Goal: Task Accomplishment & Management: Manage account settings

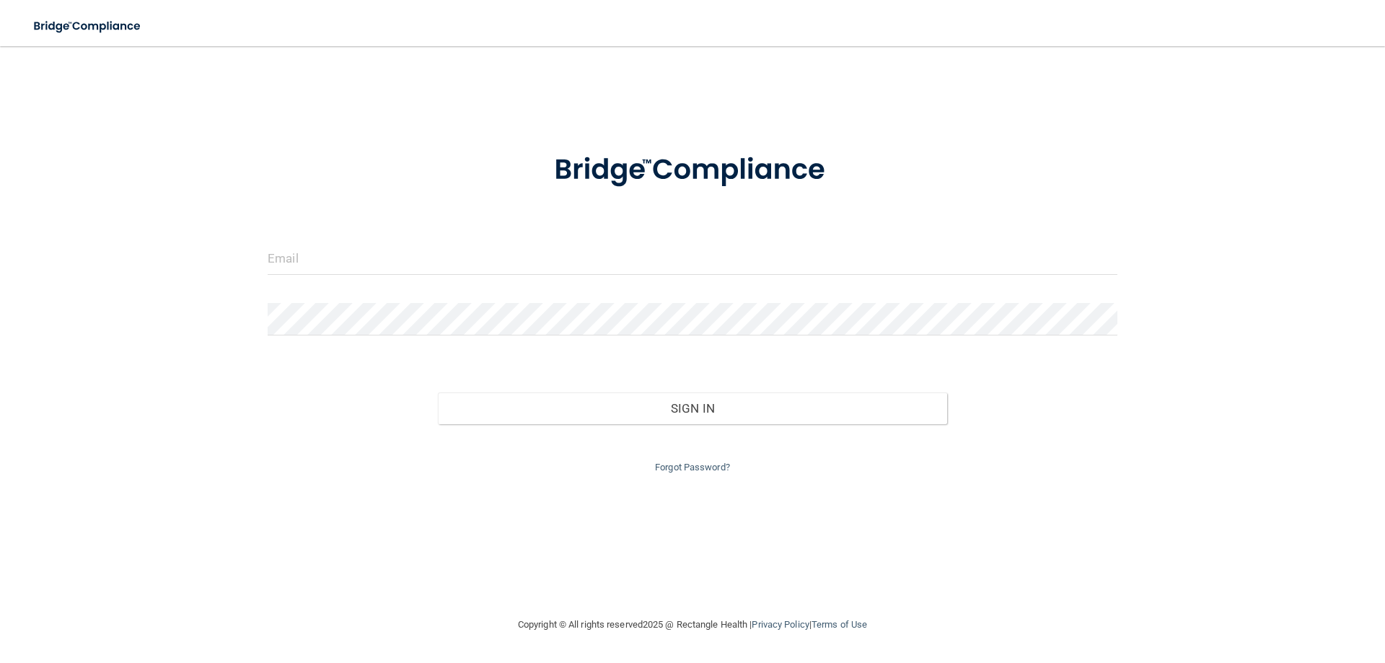
click at [264, 256] on div at bounding box center [692, 263] width 871 height 43
click at [292, 256] on input "email" at bounding box center [693, 258] width 850 height 32
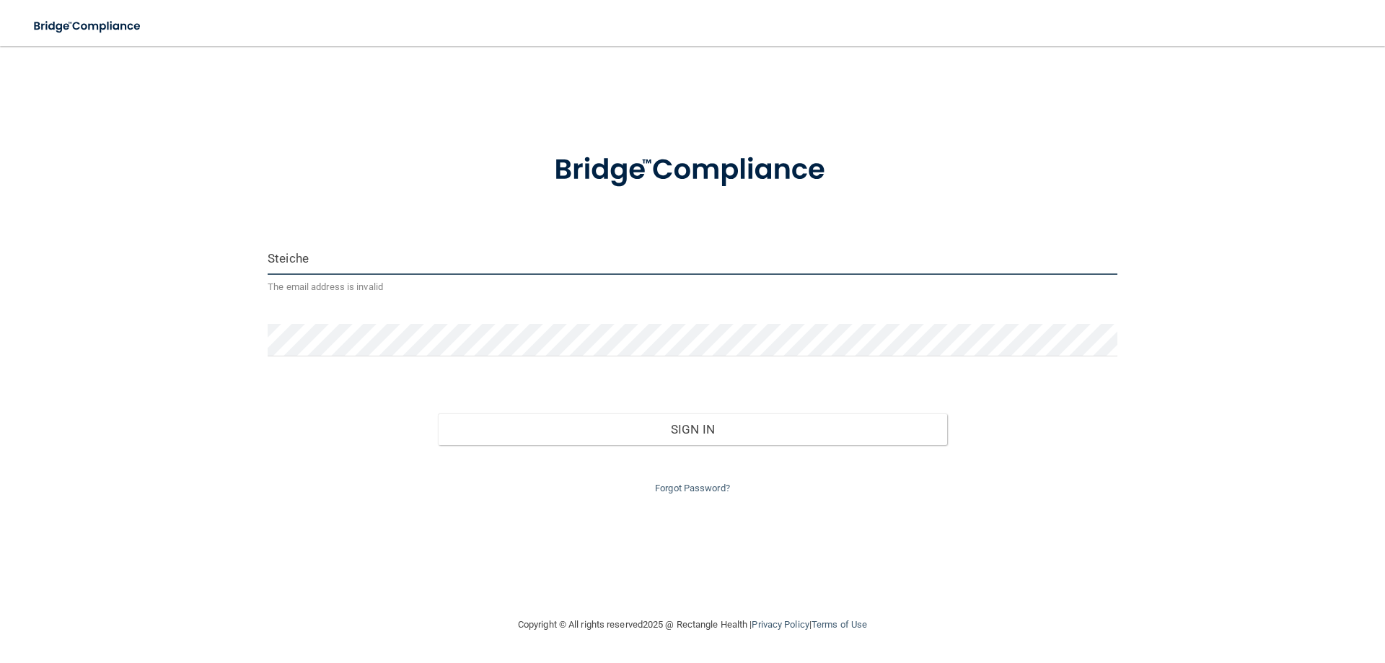
type input "[EMAIL_ADDRESS][DOMAIN_NAME]"
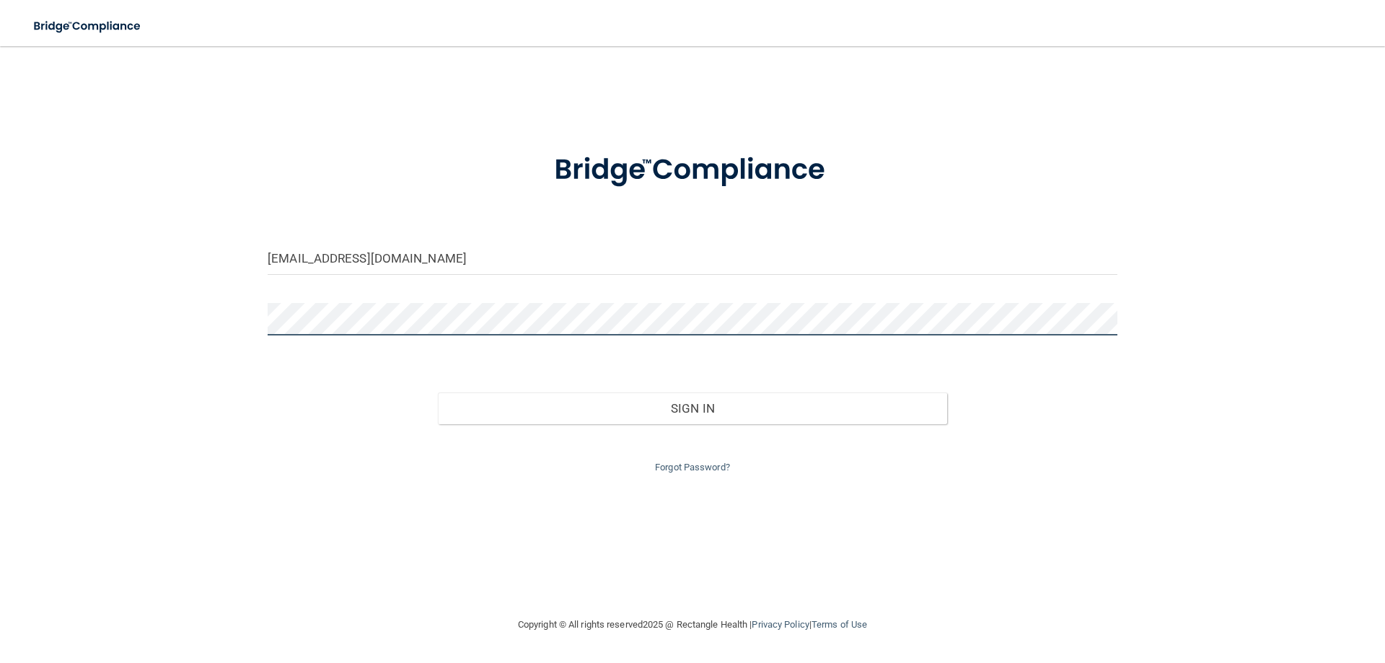
click at [147, 282] on div "[EMAIL_ADDRESS][DOMAIN_NAME] Invalid email/password. You don't have permission …" at bounding box center [692, 331] width 1327 height 541
click at [438, 392] on button "Sign In" at bounding box center [693, 408] width 510 height 32
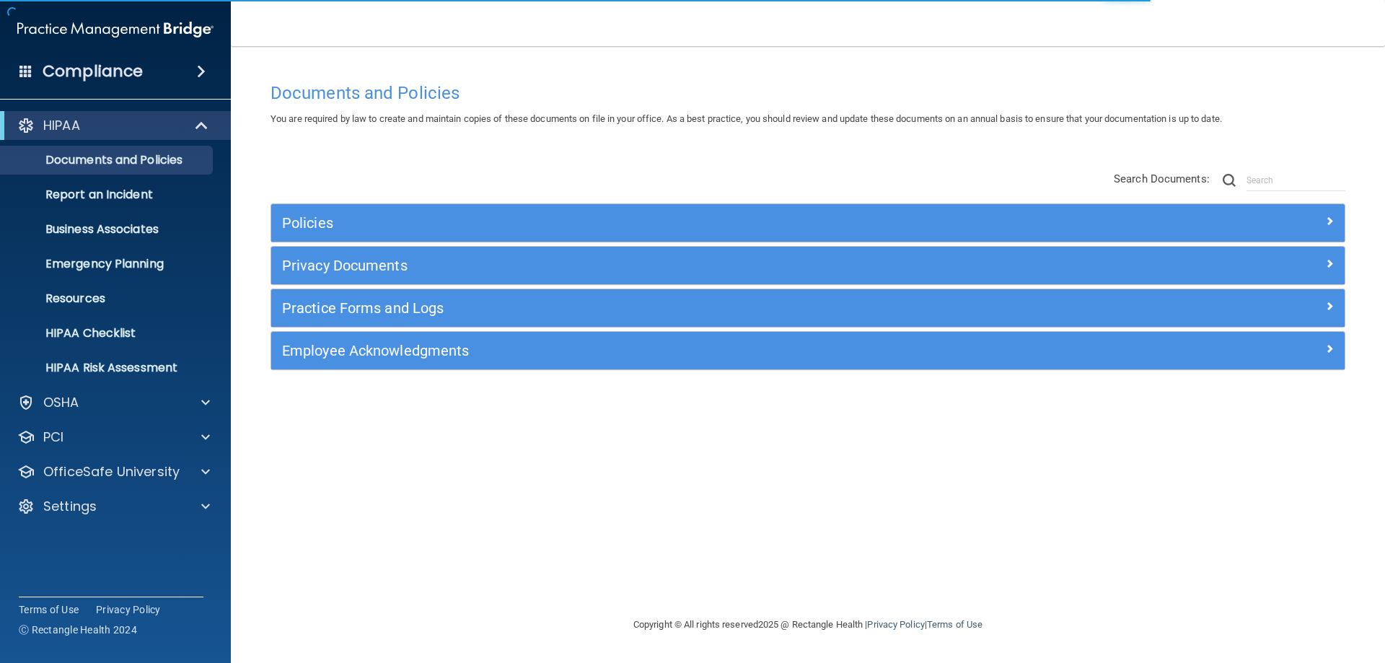
click at [198, 71] on span at bounding box center [201, 71] width 9 height 17
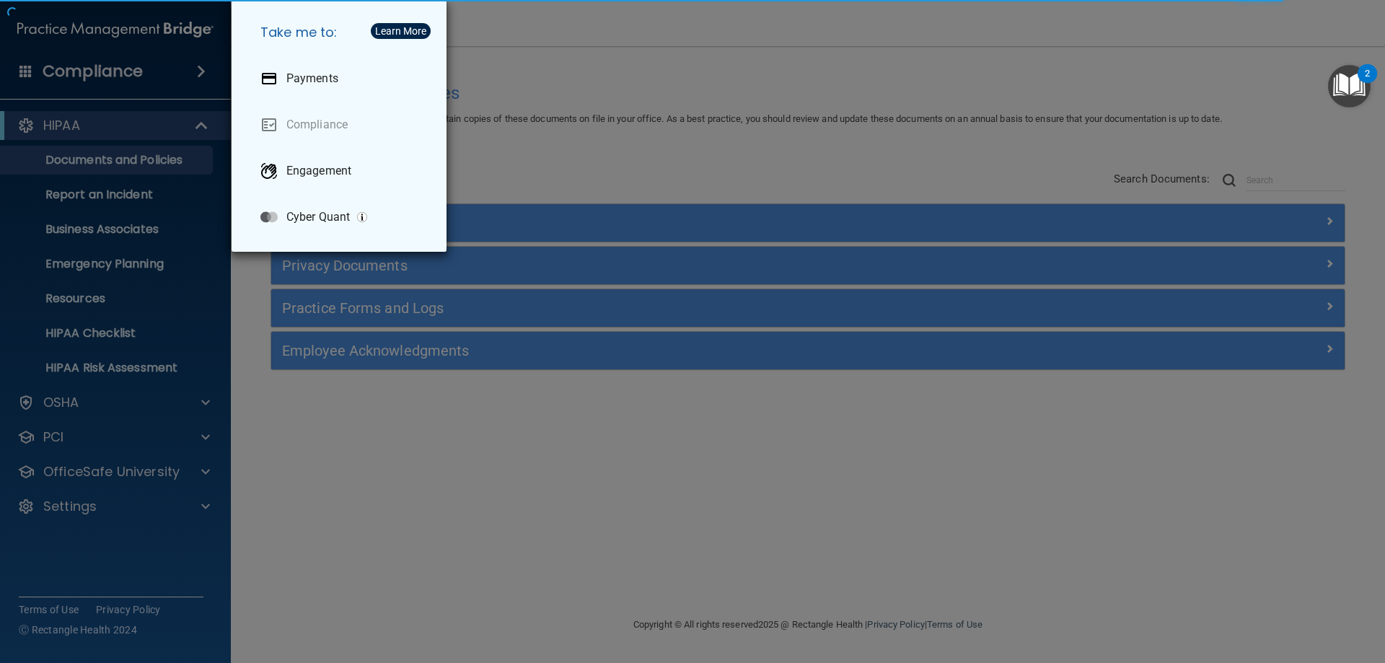
click at [622, 158] on div "Take me to: Payments Compliance Engagement Cyber Quant" at bounding box center [692, 331] width 1385 height 663
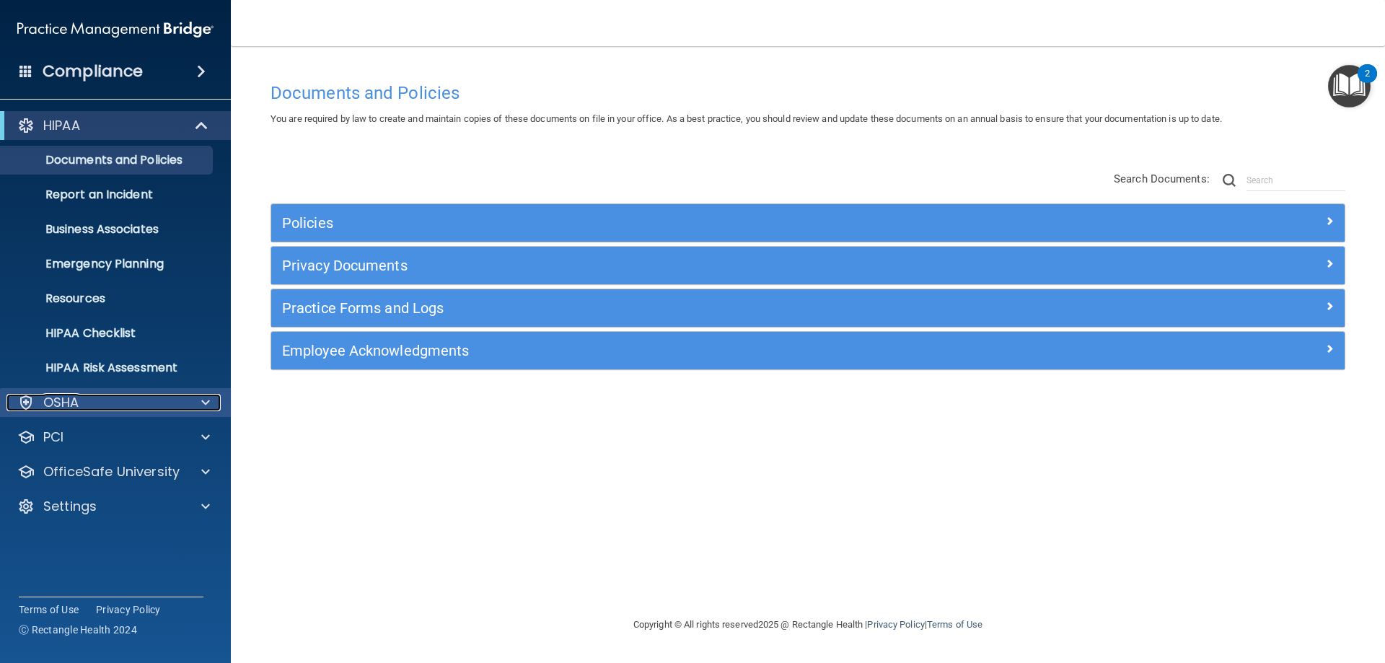
click at [133, 409] on div "OSHA" at bounding box center [95, 402] width 179 height 17
click at [172, 119] on div "HIPAA" at bounding box center [95, 125] width 178 height 17
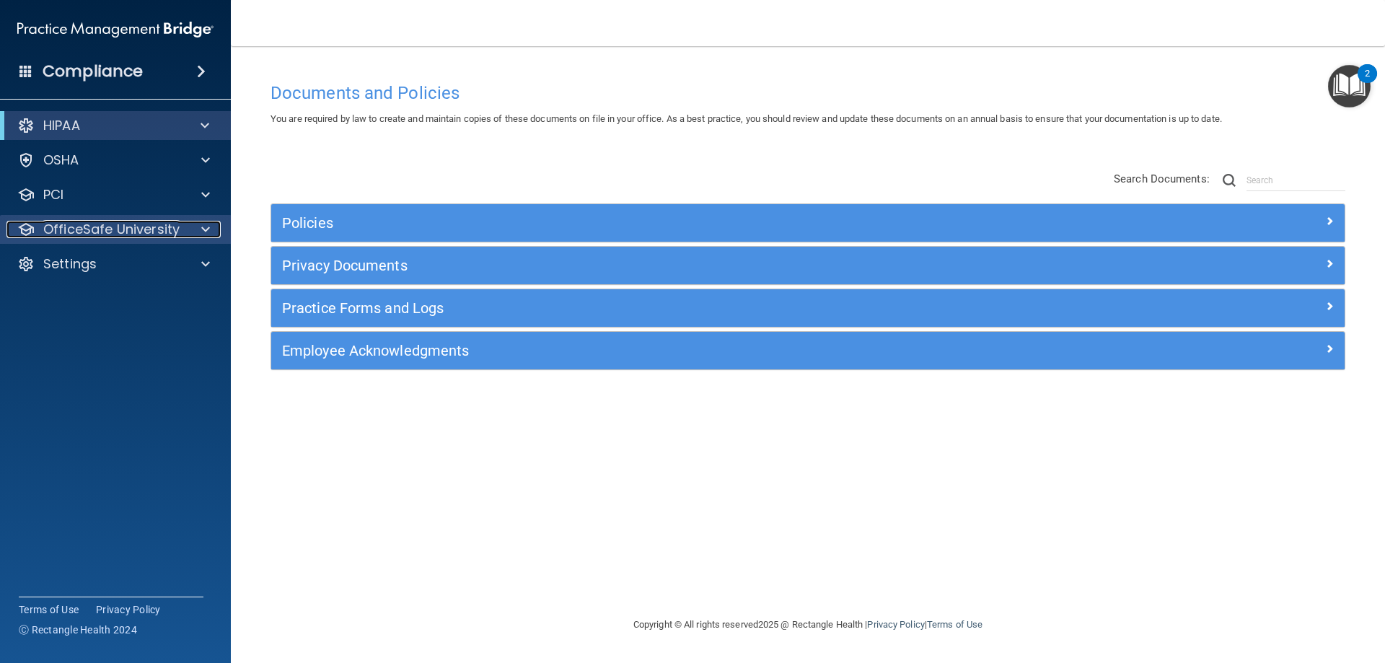
click at [183, 224] on div "OfficeSafe University" at bounding box center [95, 229] width 179 height 17
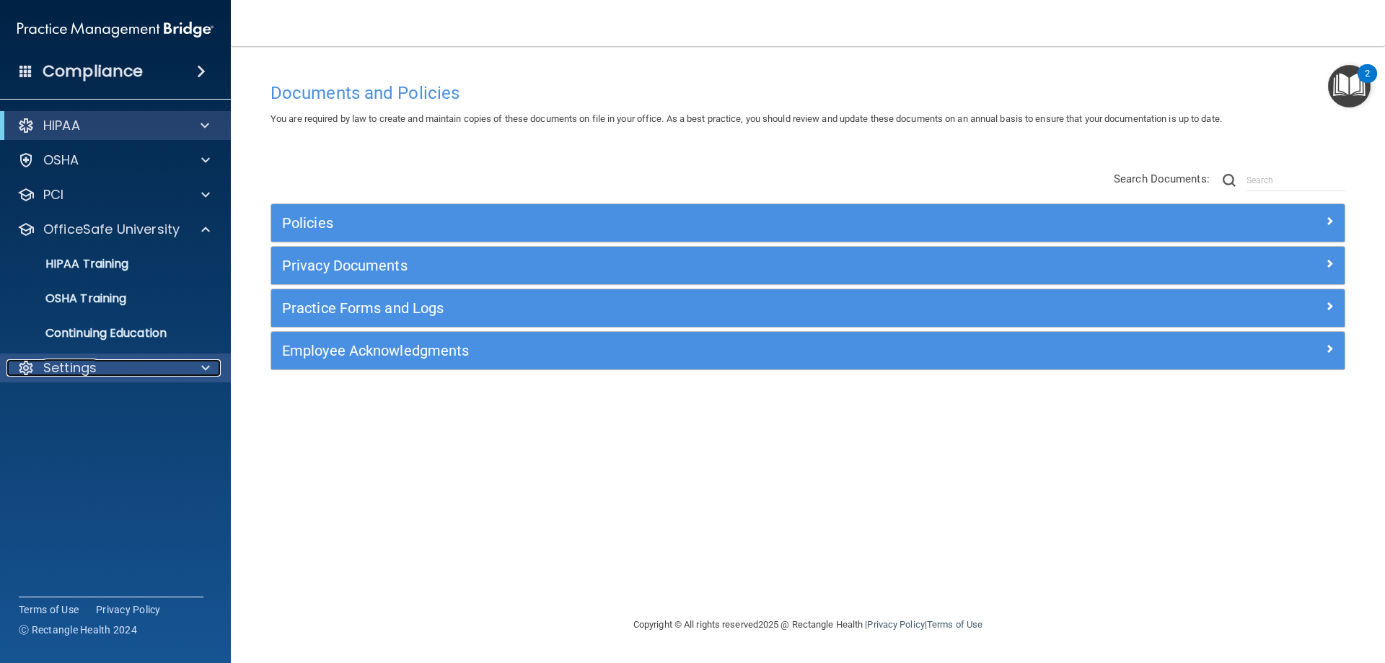
click at [122, 367] on div "Settings" at bounding box center [95, 367] width 179 height 17
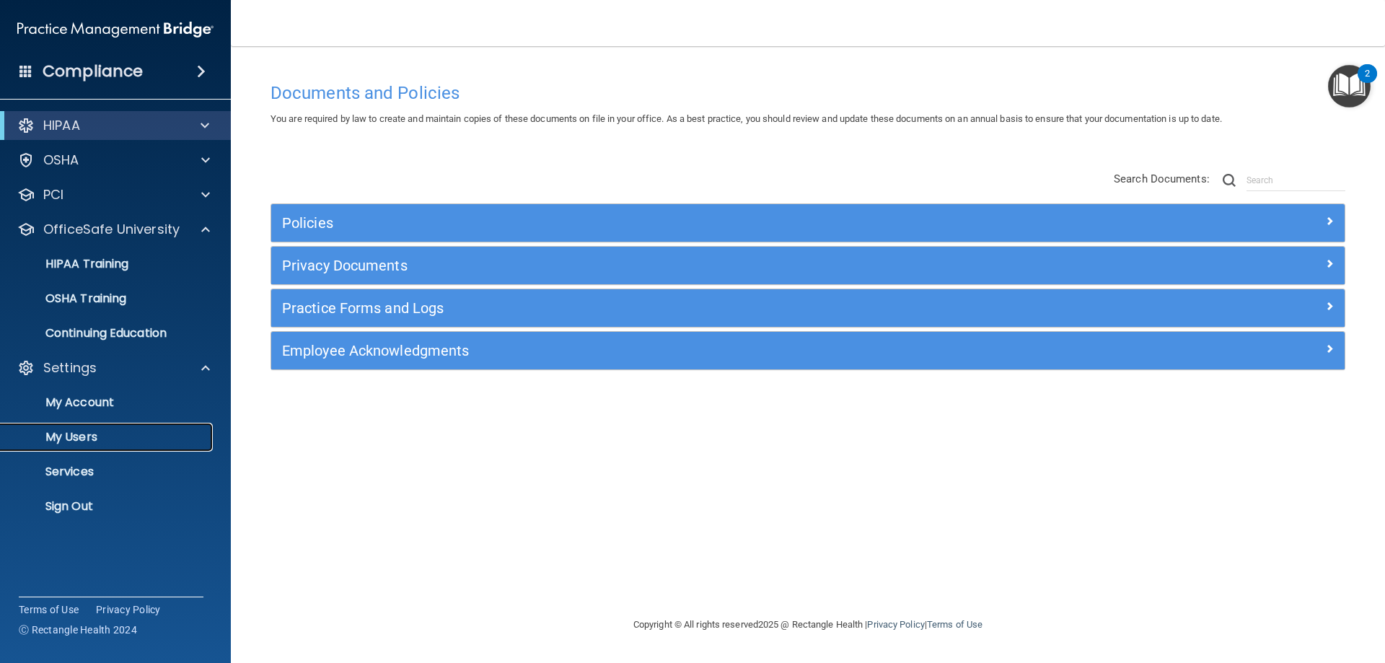
click at [102, 427] on link "My Users" at bounding box center [99, 437] width 227 height 29
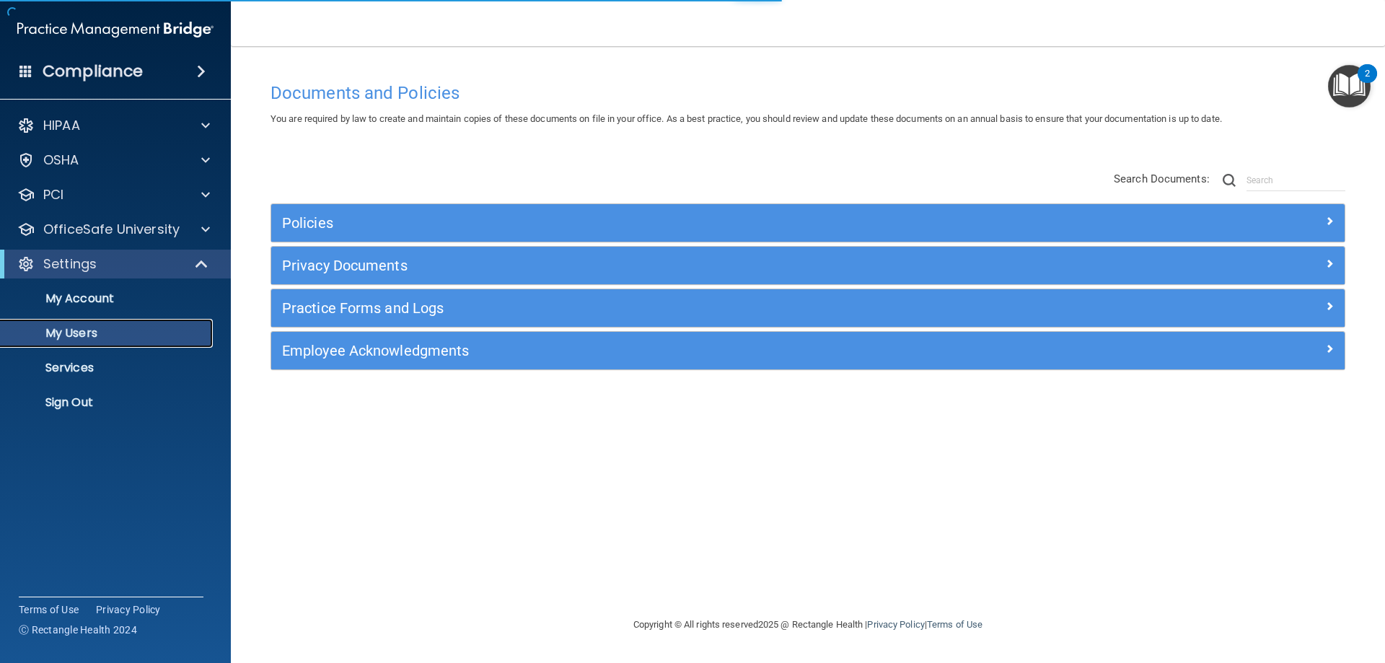
select select "20"
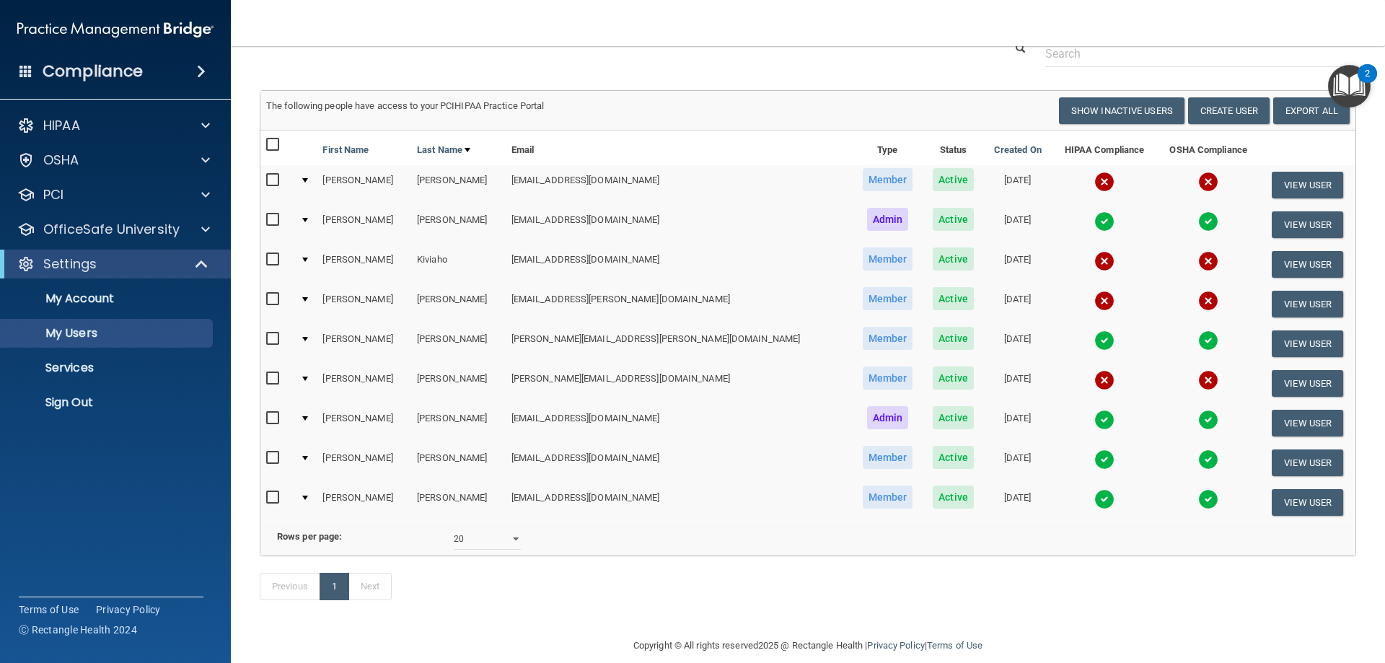
scroll to position [22, 0]
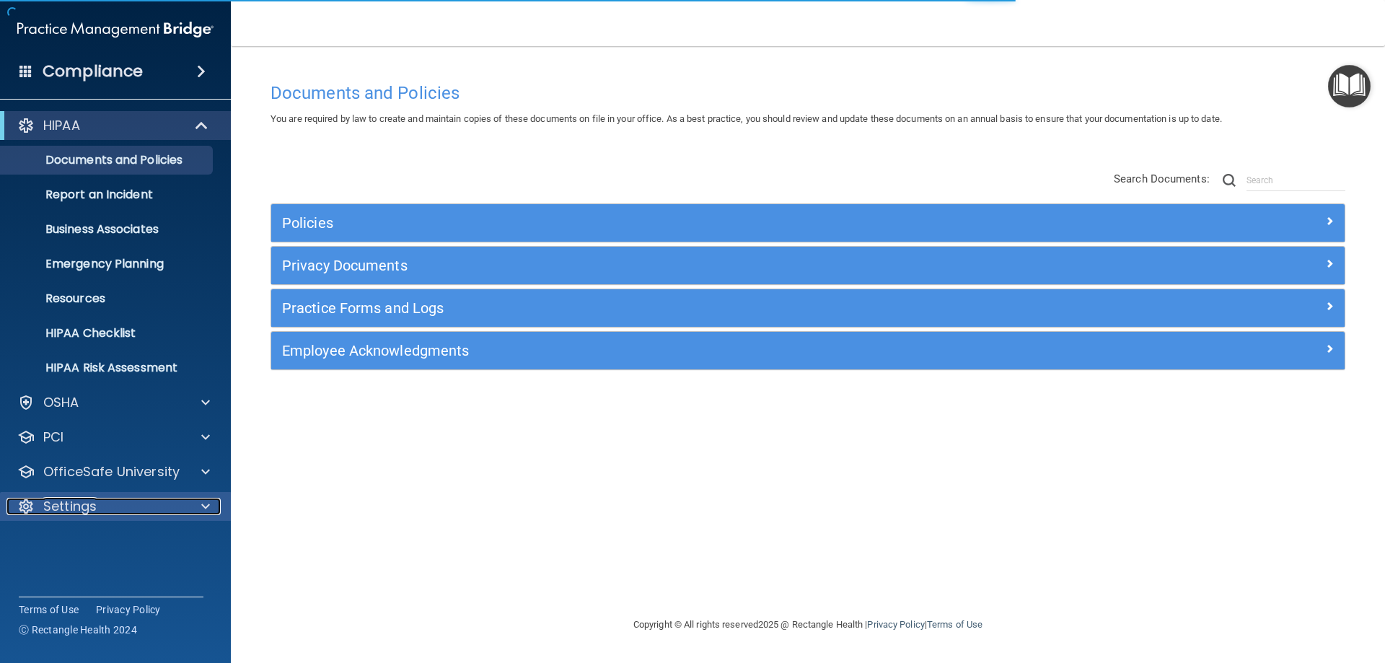
click at [100, 500] on div "Settings" at bounding box center [95, 506] width 179 height 17
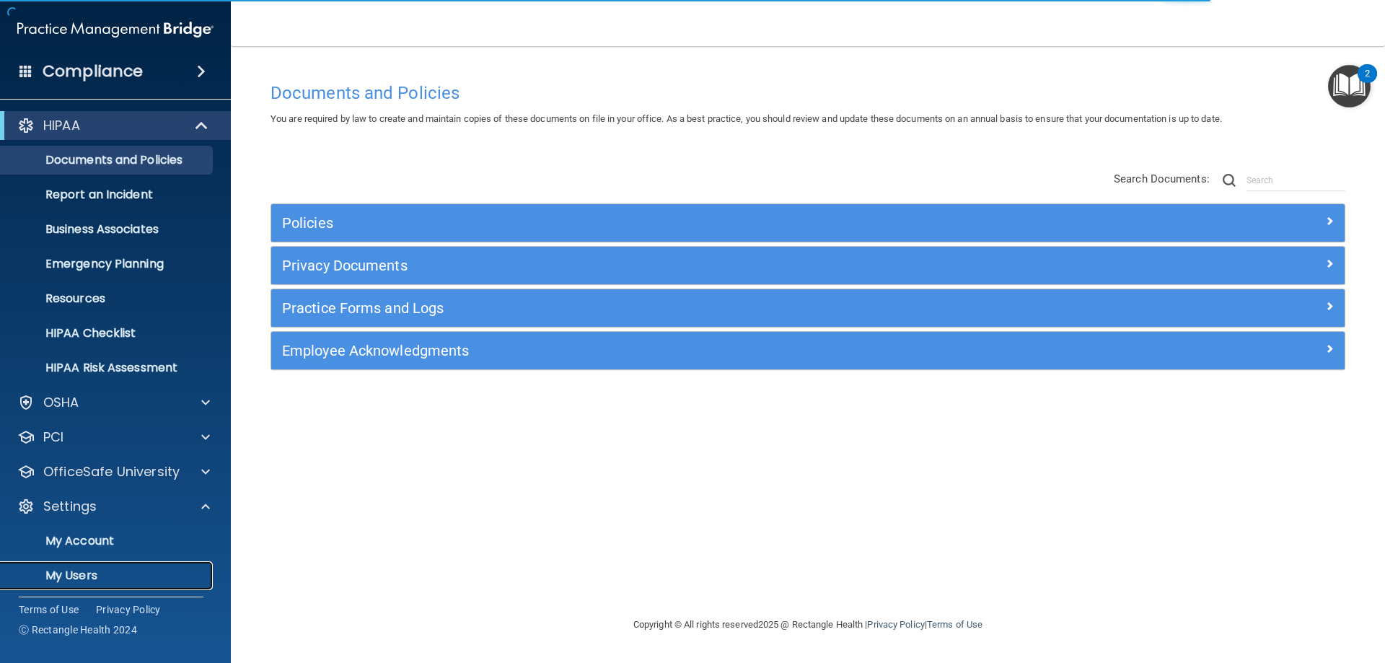
click at [97, 570] on p "My Users" at bounding box center [107, 575] width 197 height 14
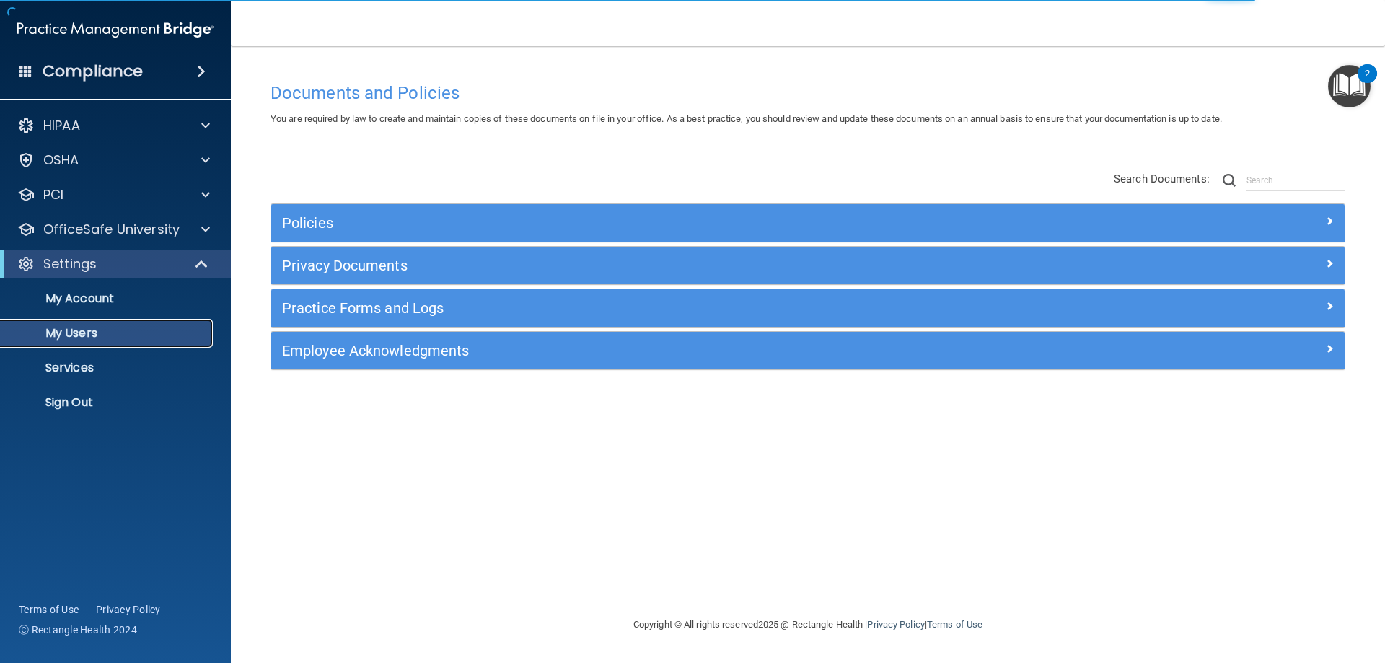
select select "20"
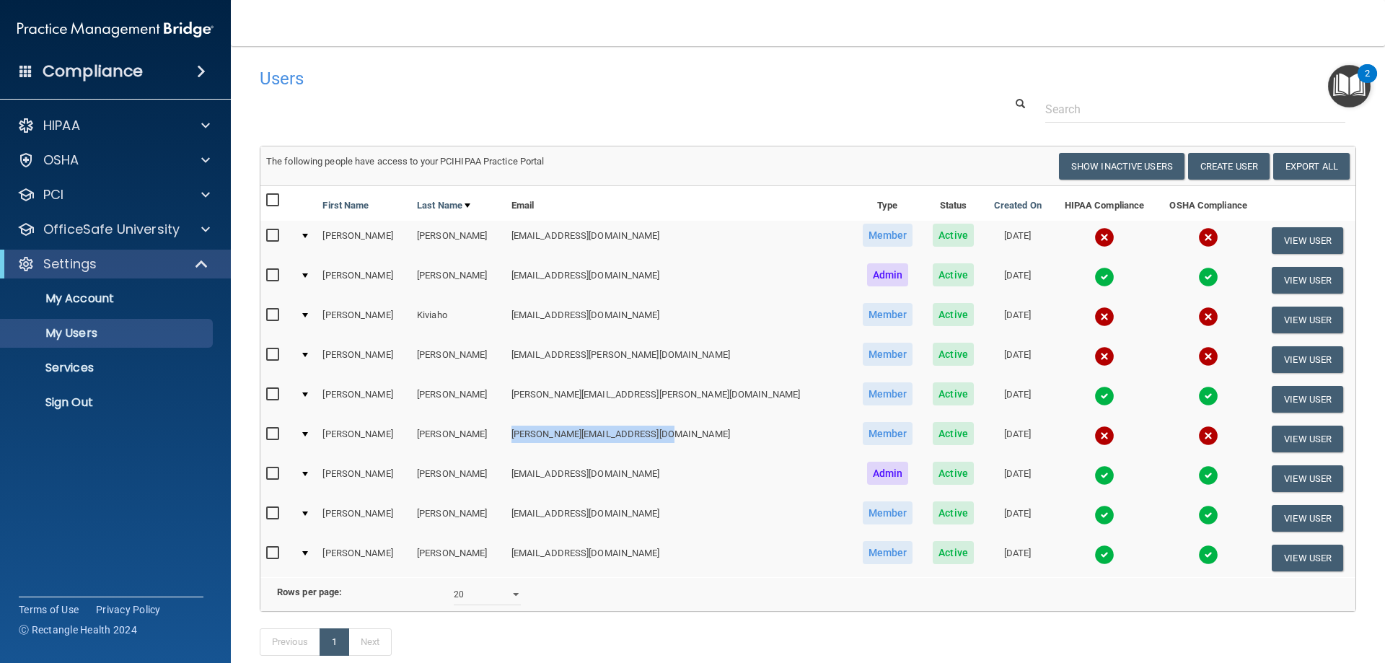
drag, startPoint x: 506, startPoint y: 436, endPoint x: 662, endPoint y: 438, distance: 155.8
click at [662, 438] on td "[PERSON_NAME][EMAIL_ADDRESS][DOMAIN_NAME]" at bounding box center [679, 439] width 346 height 40
click at [1295, 438] on button "View User" at bounding box center [1306, 438] width 71 height 27
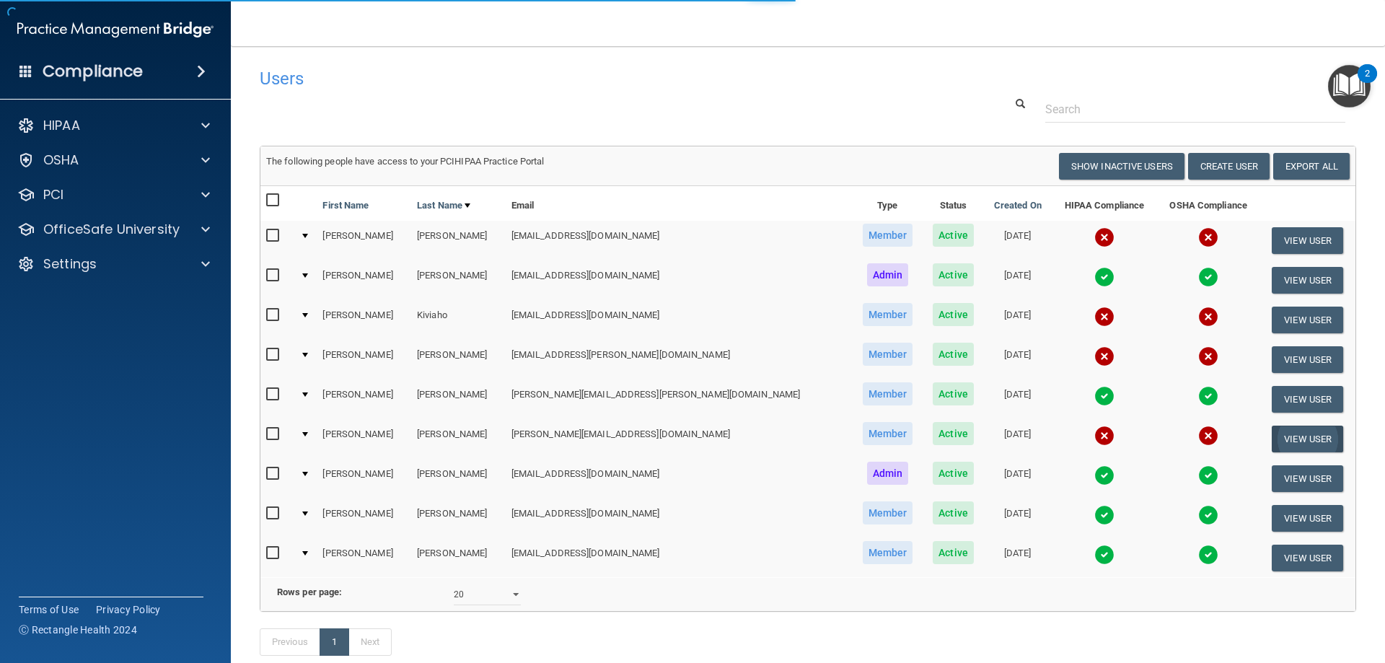
select select "practice_member"
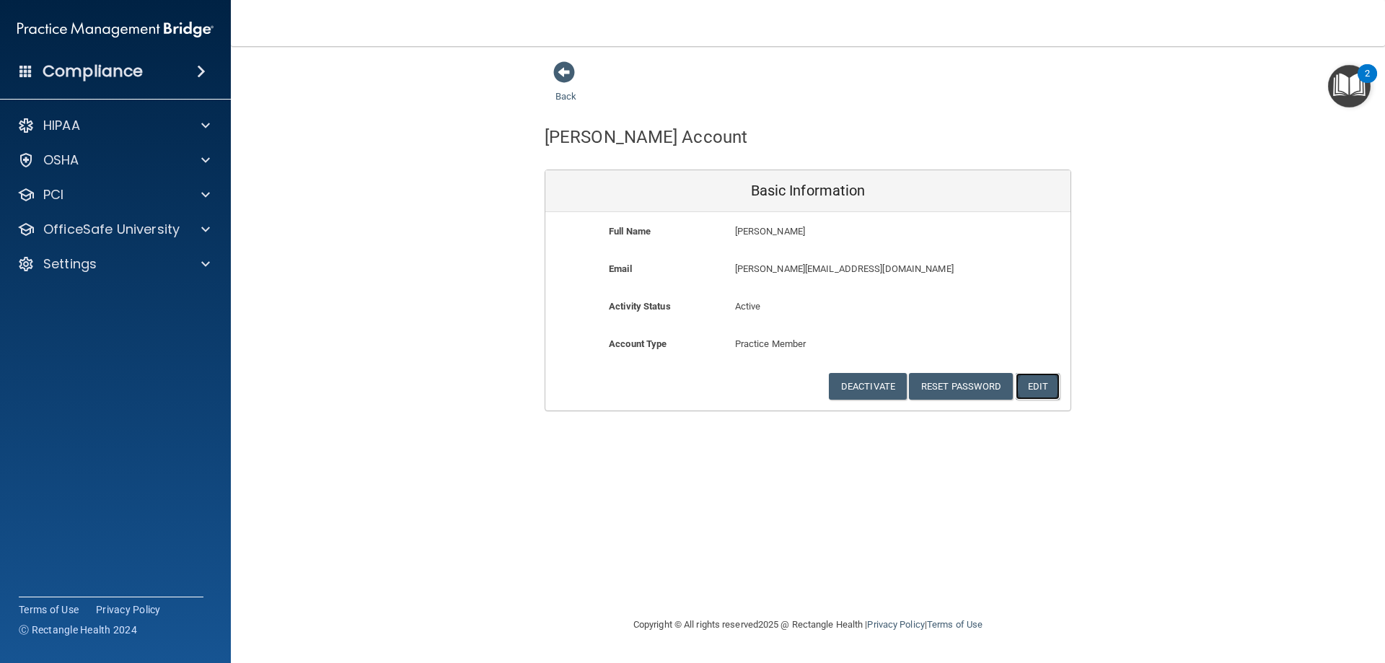
drag, startPoint x: 1058, startPoint y: 392, endPoint x: 1047, endPoint y: 394, distance: 11.0
click at [1057, 392] on button "Edit" at bounding box center [1037, 386] width 44 height 27
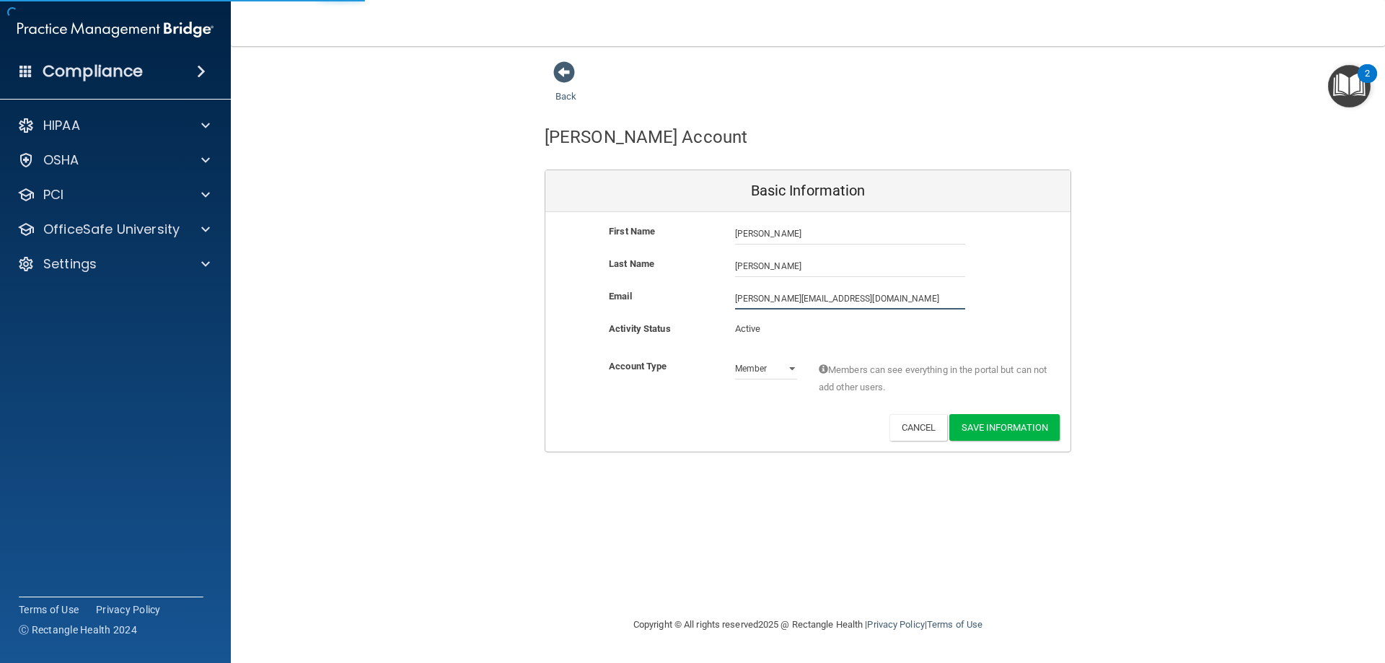
drag, startPoint x: 883, startPoint y: 293, endPoint x: 736, endPoint y: 288, distance: 147.2
click at [736, 288] on input "[PERSON_NAME][EMAIL_ADDRESS][DOMAIN_NAME]" at bounding box center [850, 299] width 230 height 22
drag, startPoint x: 875, startPoint y: 296, endPoint x: 797, endPoint y: 299, distance: 78.0
click at [797, 299] on input "[PERSON_NAME][EMAIL_ADDRESS][DOMAIN_NAME]" at bounding box center [850, 299] width 230 height 22
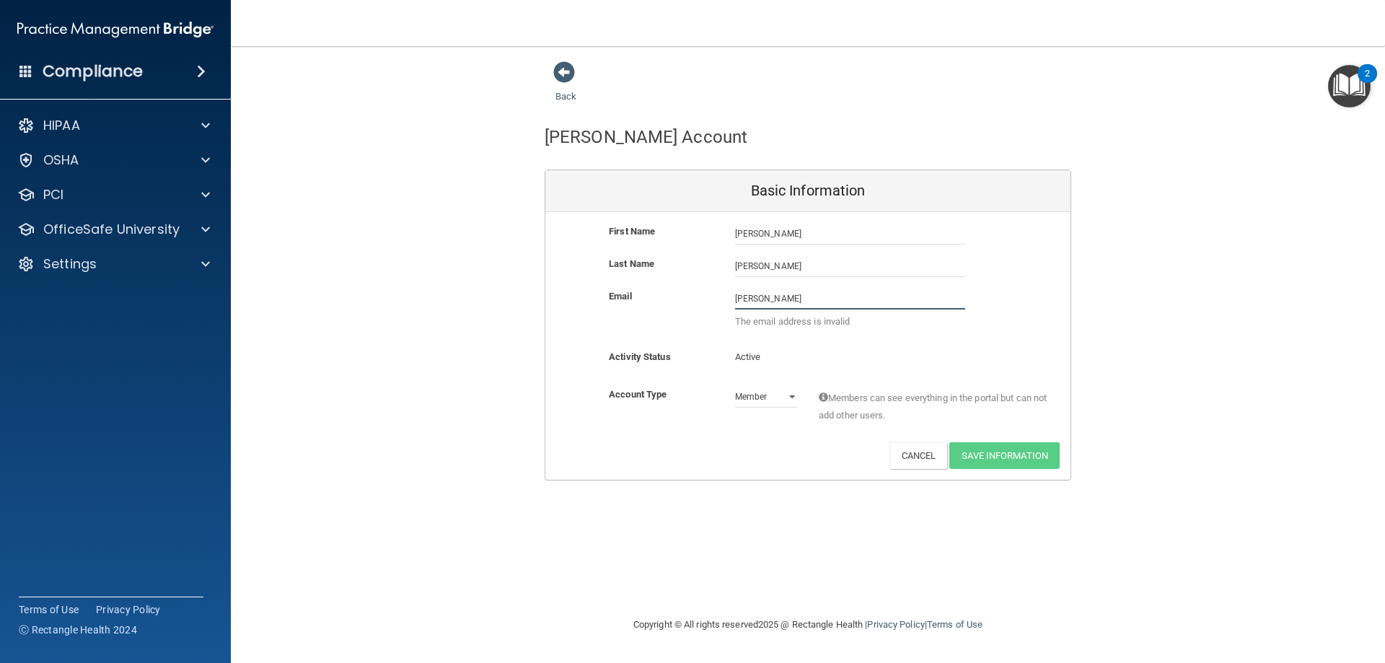
type input "taylor.lynn.struble@gmail.com"
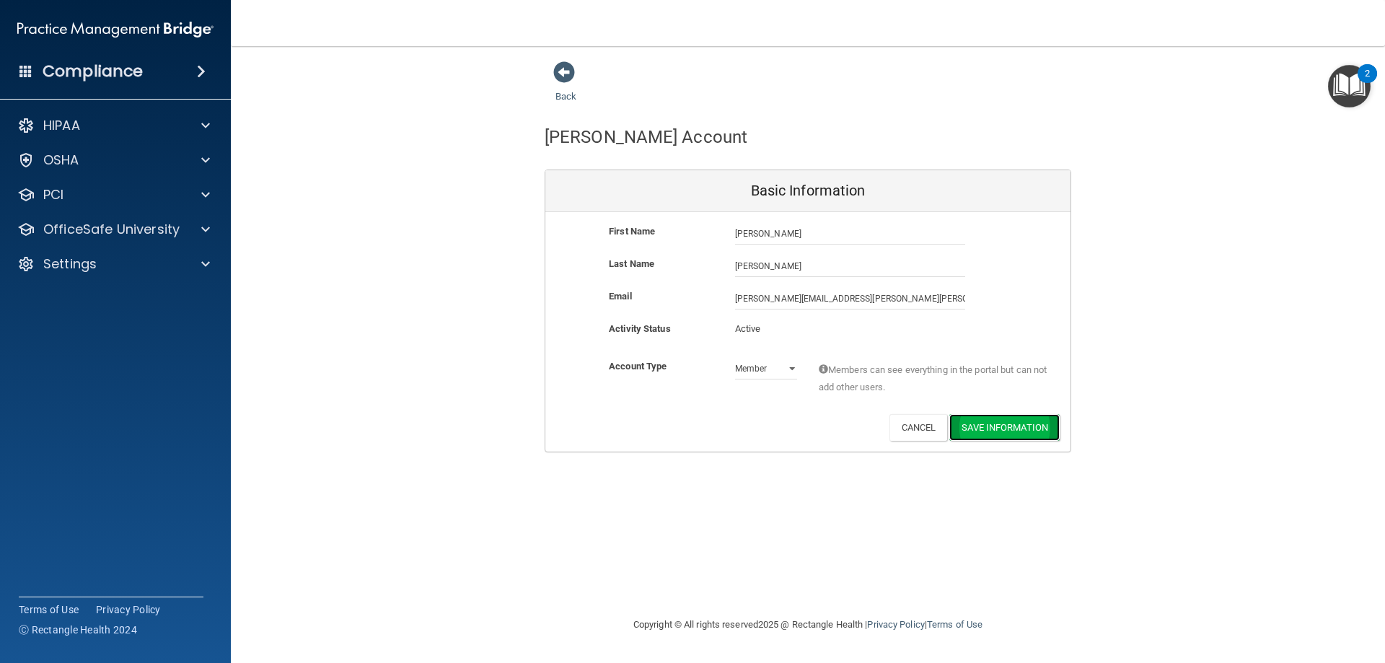
click at [1007, 429] on button "Save Information" at bounding box center [1004, 427] width 110 height 27
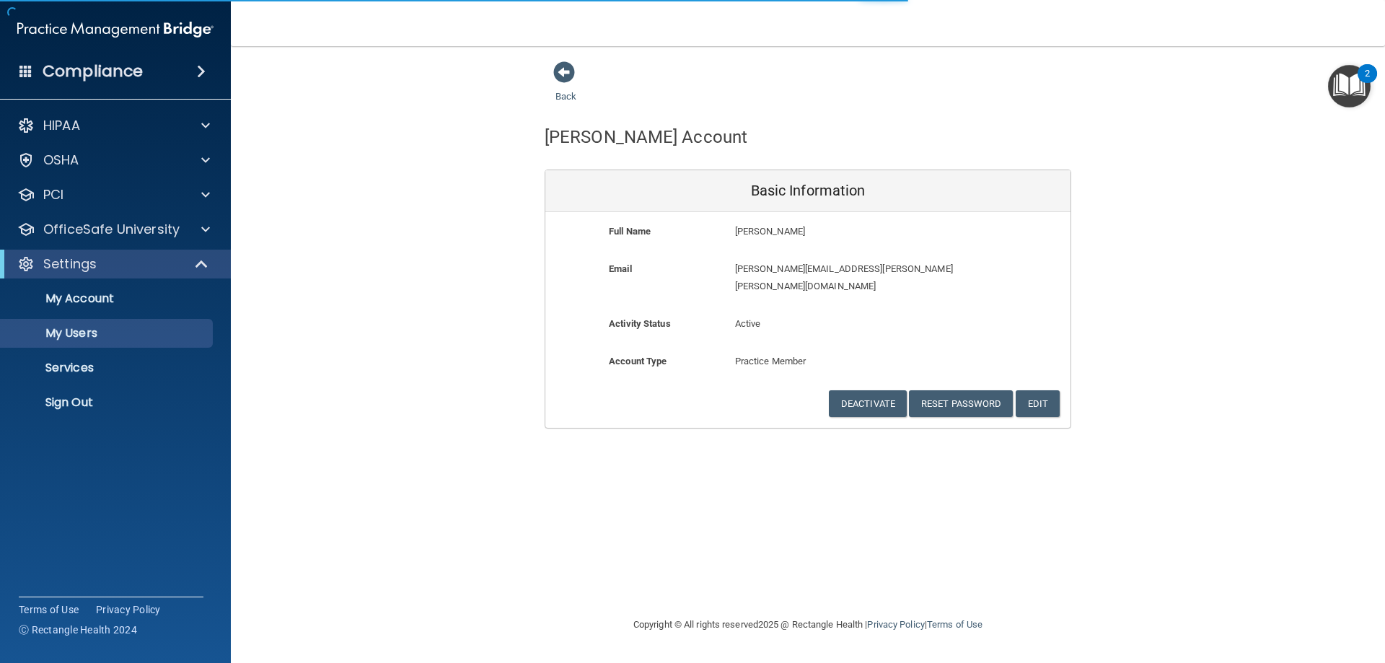
select select "20"
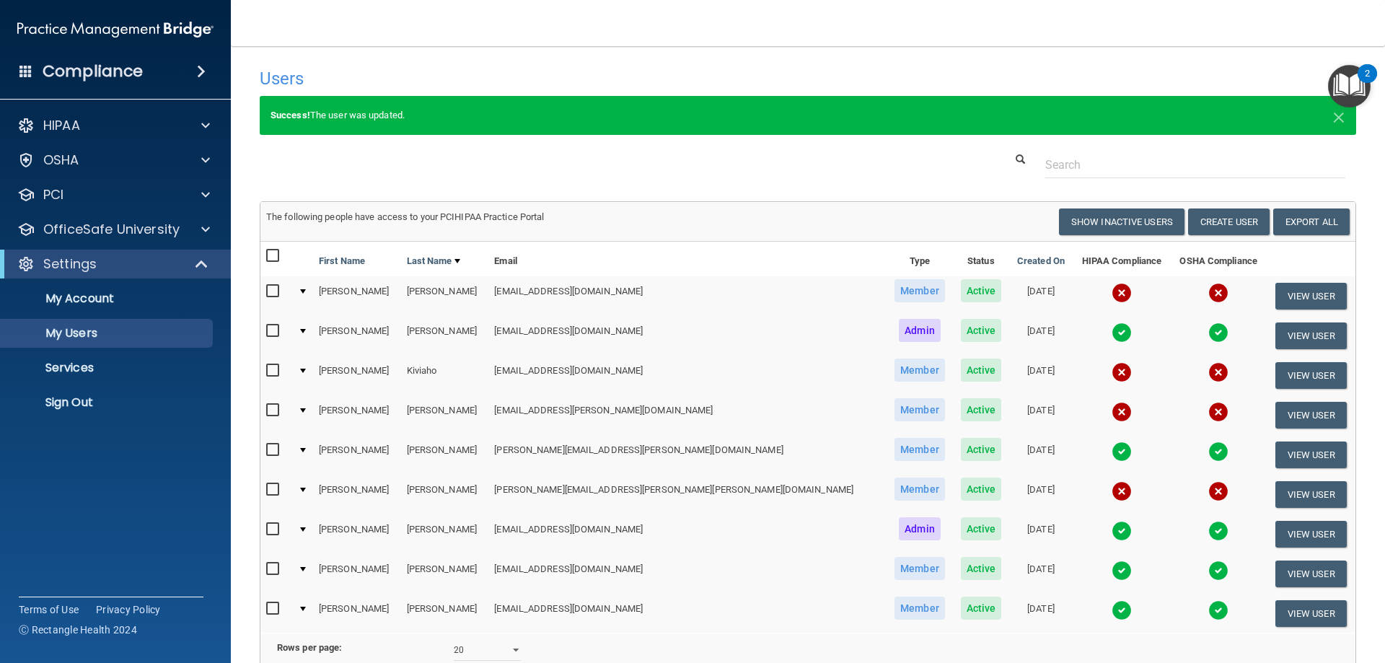
click at [504, 294] on td "[EMAIL_ADDRESS][DOMAIN_NAME]" at bounding box center [687, 296] width 398 height 40
click at [509, 293] on td "[EMAIL_ADDRESS][DOMAIN_NAME]" at bounding box center [687, 296] width 398 height 40
drag, startPoint x: 506, startPoint y: 294, endPoint x: 635, endPoint y: 299, distance: 129.2
click at [635, 299] on td "[EMAIL_ADDRESS][DOMAIN_NAME]" at bounding box center [687, 296] width 398 height 40
copy td "[EMAIL_ADDRESS][DOMAIN_NAME]"
